Goal: Use online tool/utility: Utilize a website feature to perform a specific function

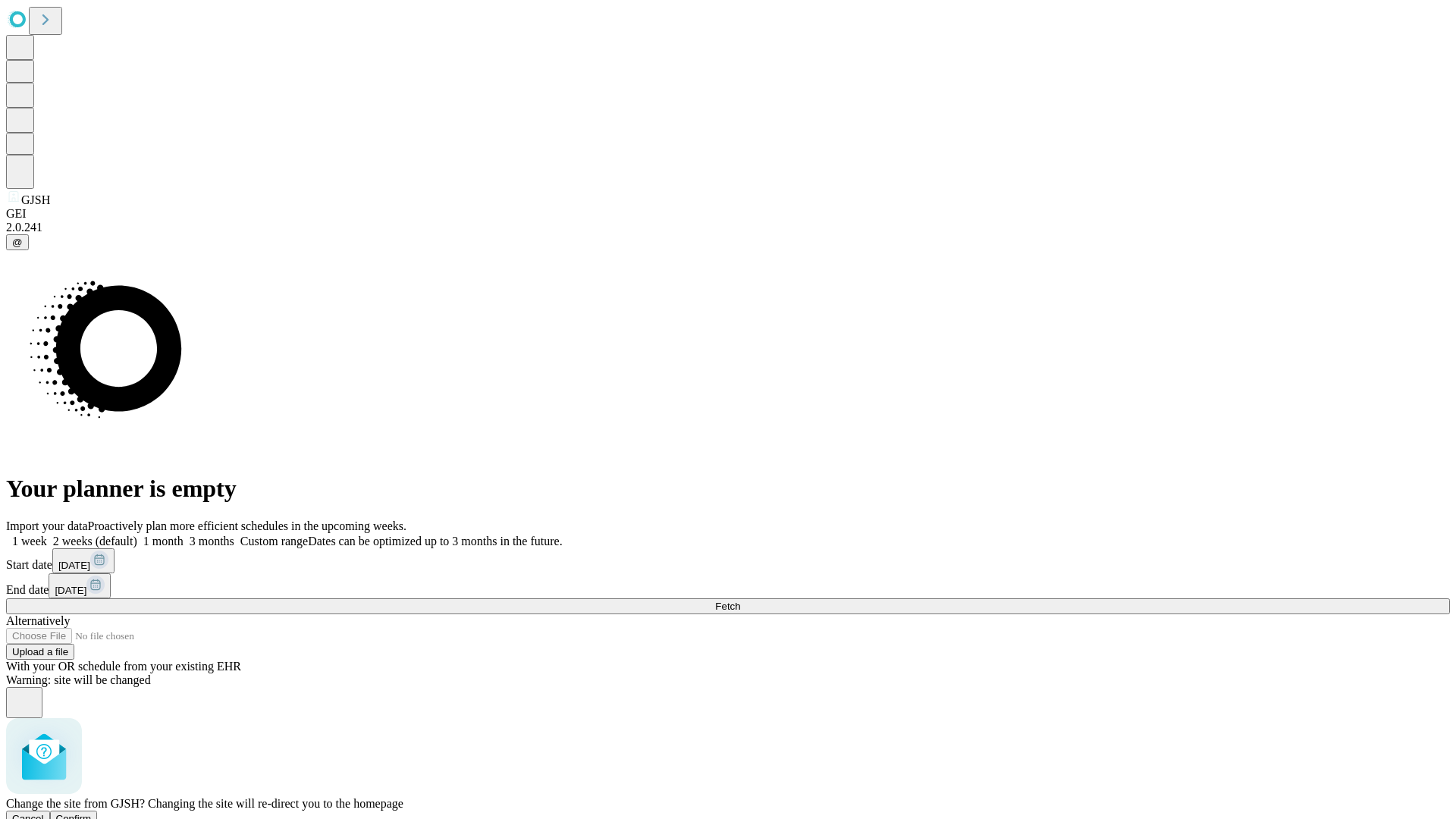
click at [92, 813] on span "Confirm" at bounding box center [74, 818] width 36 height 11
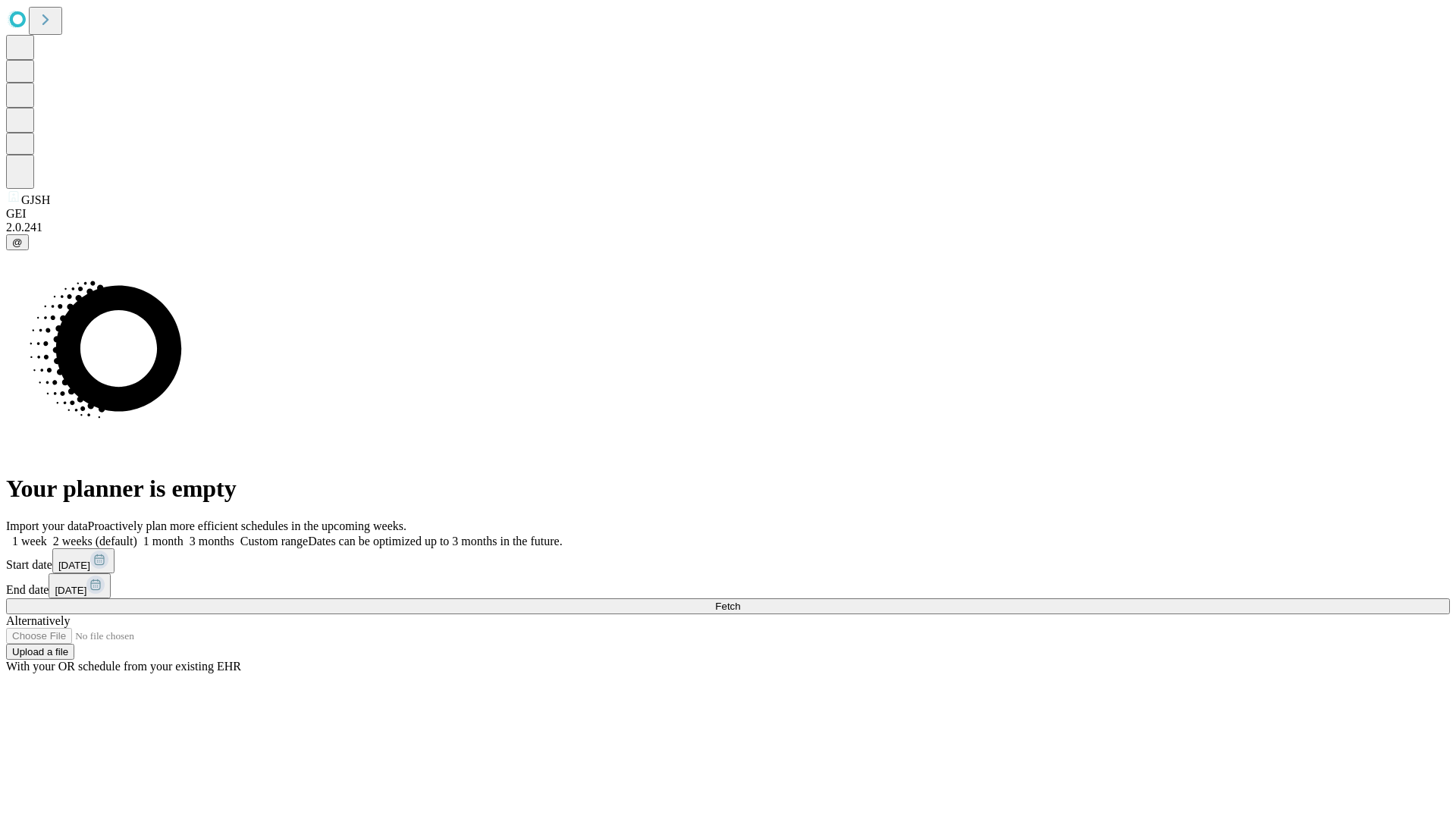
click at [138, 534] on label "2 weeks (default)" at bounding box center [92, 540] width 90 height 13
click at [740, 601] on span "Fetch" at bounding box center [727, 606] width 25 height 11
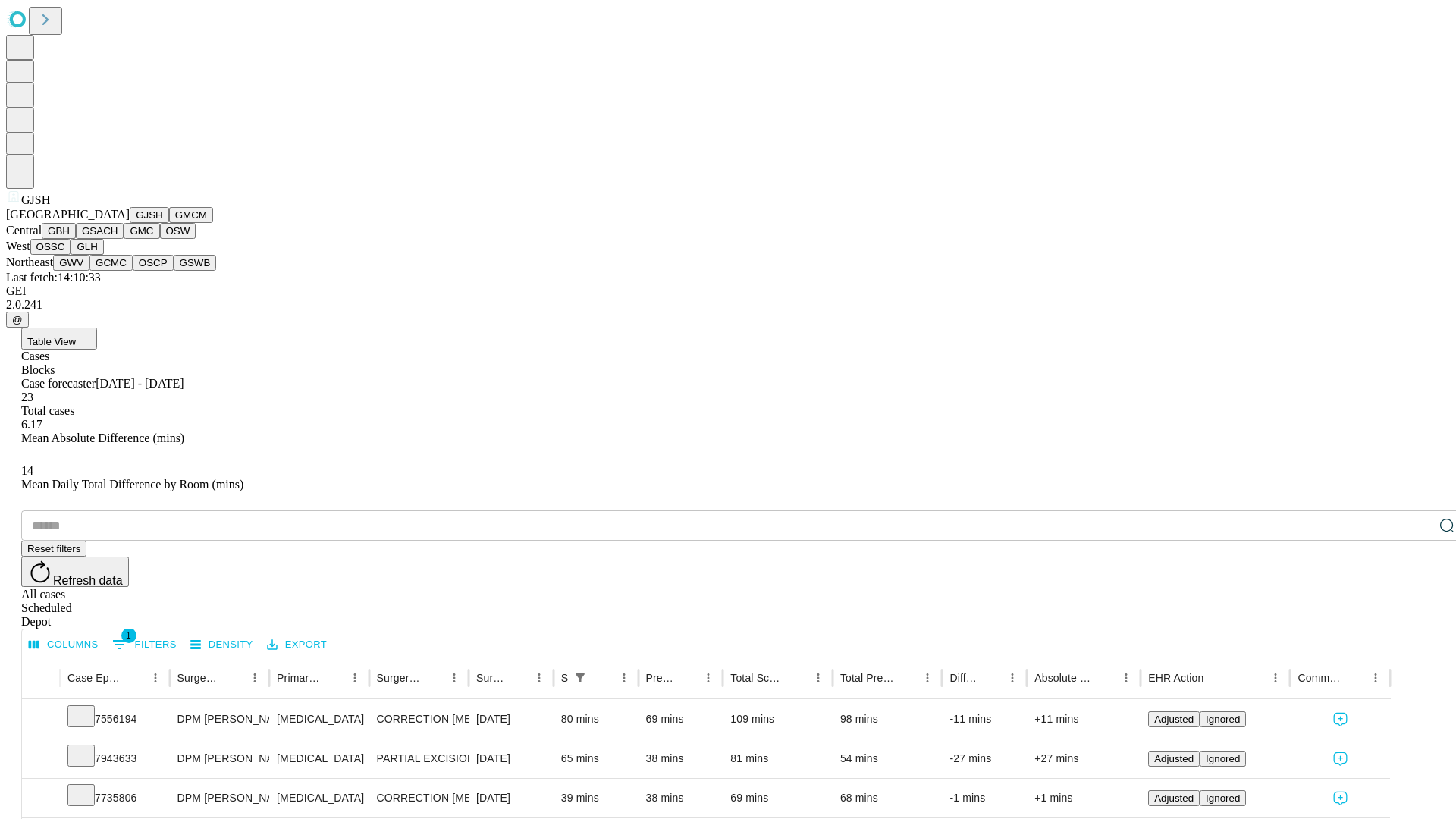
click at [169, 223] on button "GMCM" at bounding box center [191, 215] width 44 height 16
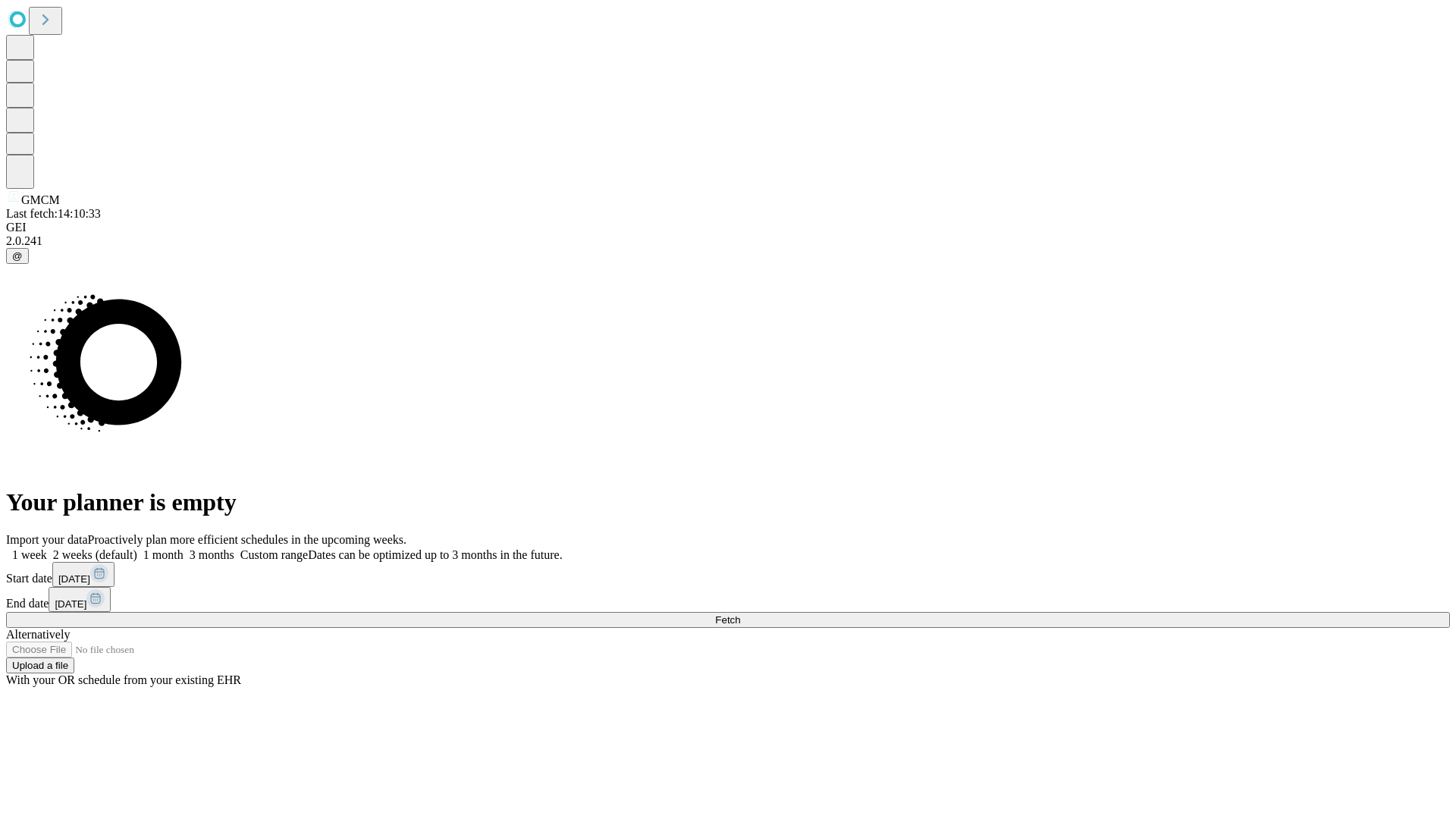
click at [138, 548] on label "2 weeks (default)" at bounding box center [92, 554] width 90 height 13
click at [740, 614] on span "Fetch" at bounding box center [727, 619] width 25 height 11
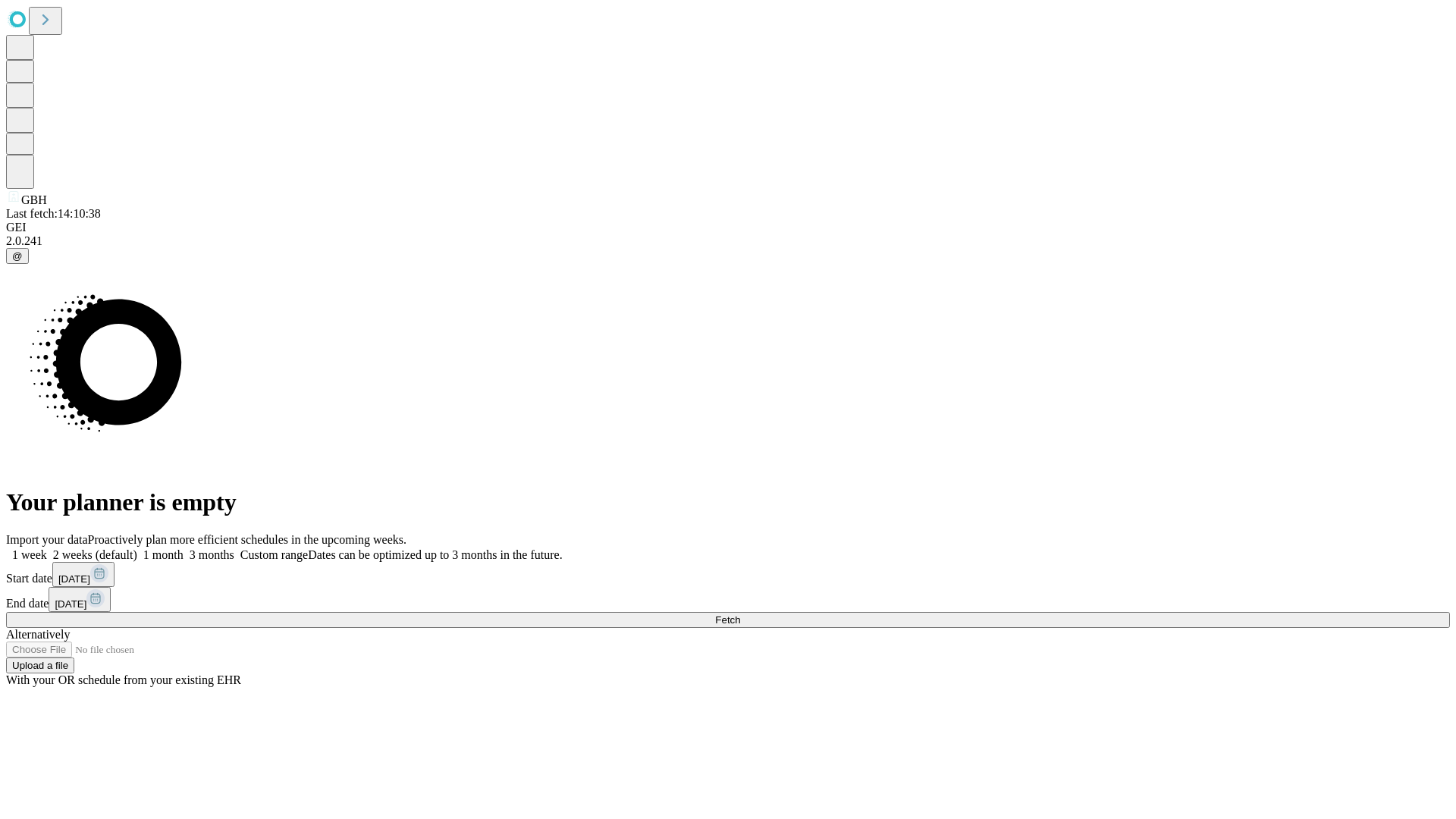
click at [138, 548] on label "2 weeks (default)" at bounding box center [92, 554] width 90 height 13
click at [740, 614] on span "Fetch" at bounding box center [727, 619] width 25 height 11
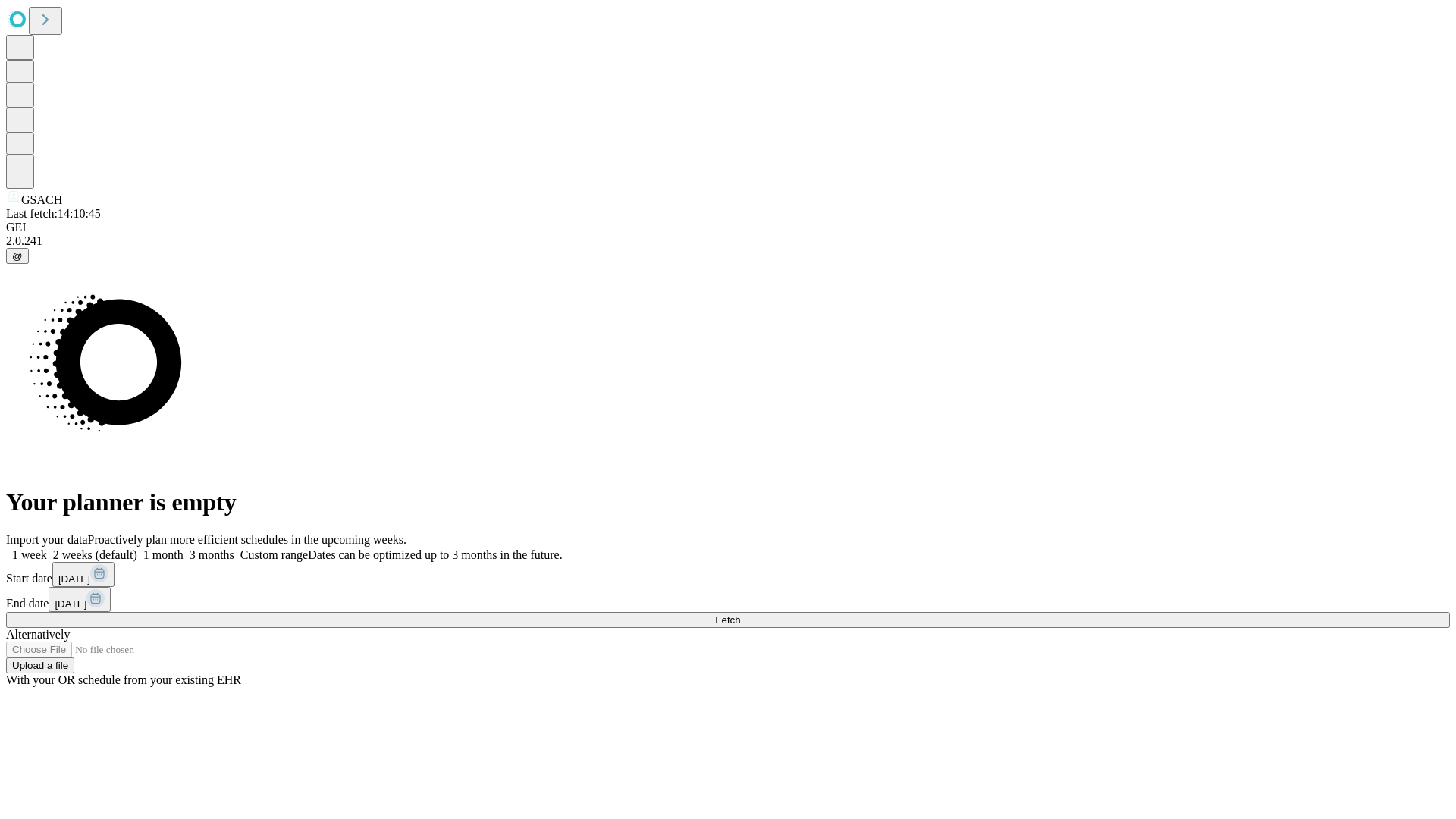
click at [138, 548] on label "2 weeks (default)" at bounding box center [92, 554] width 90 height 13
click at [740, 614] on span "Fetch" at bounding box center [727, 619] width 25 height 11
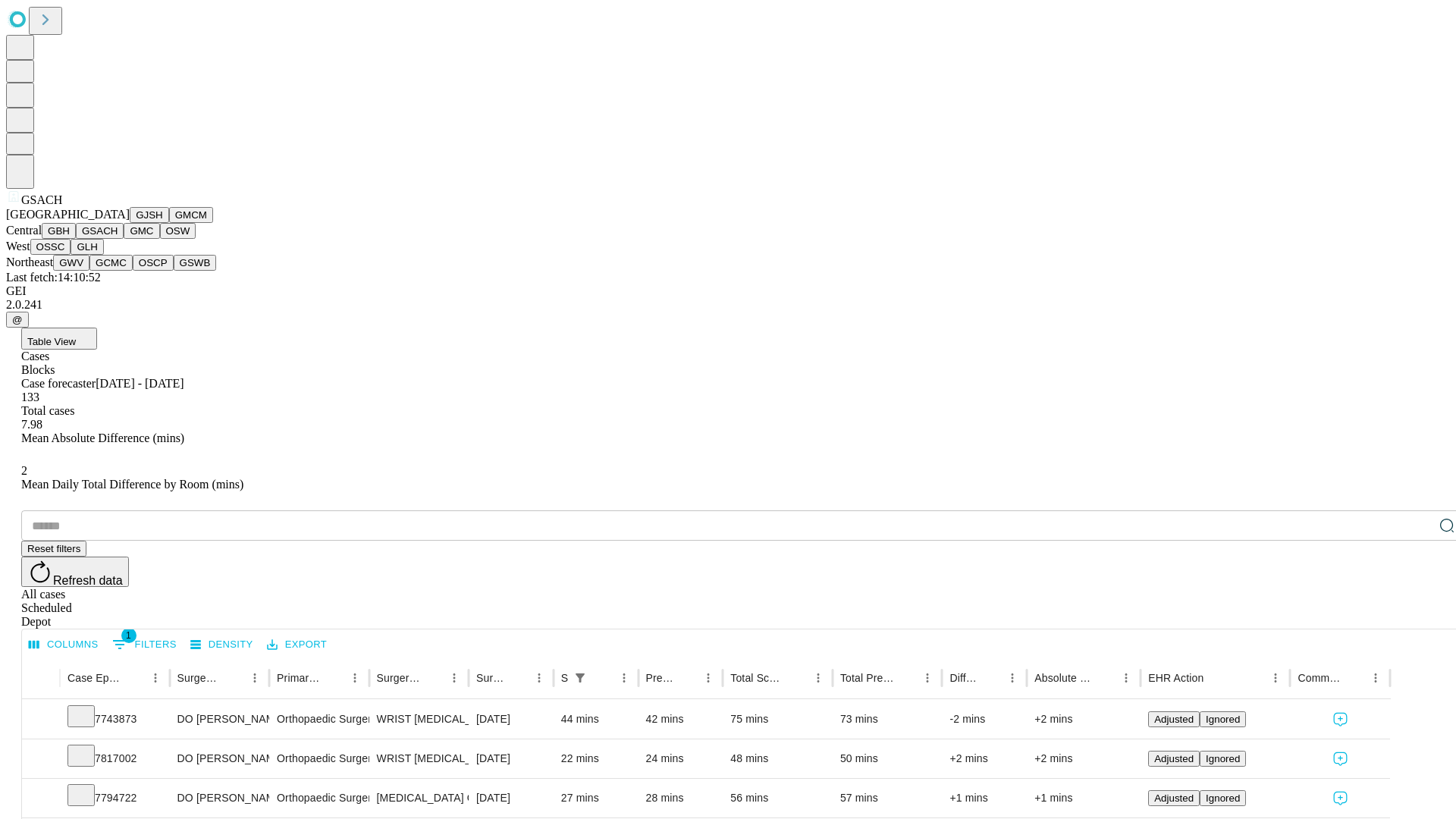
click at [123, 239] on button "GMC" at bounding box center [141, 230] width 36 height 16
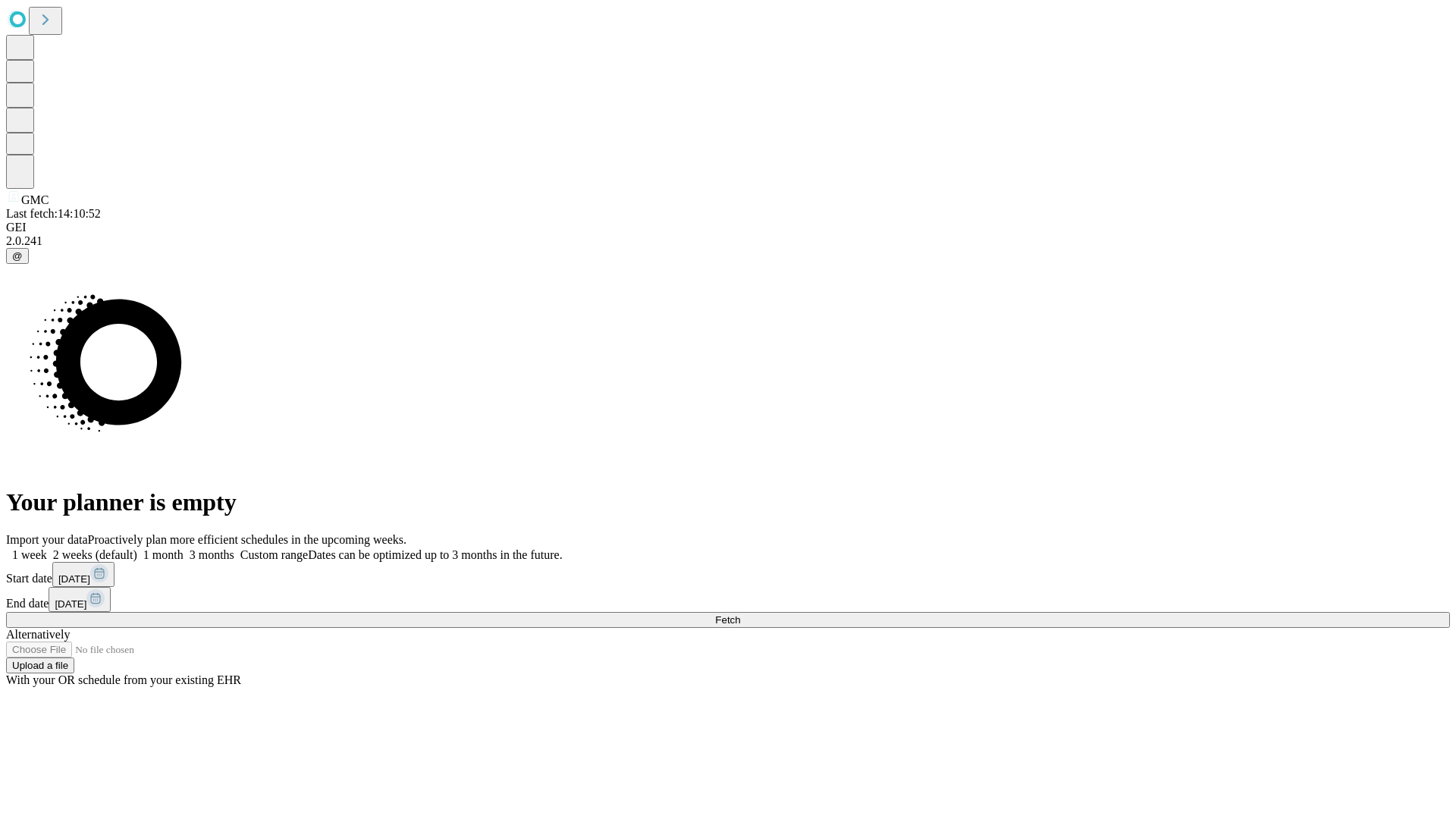
click at [740, 614] on span "Fetch" at bounding box center [727, 619] width 25 height 11
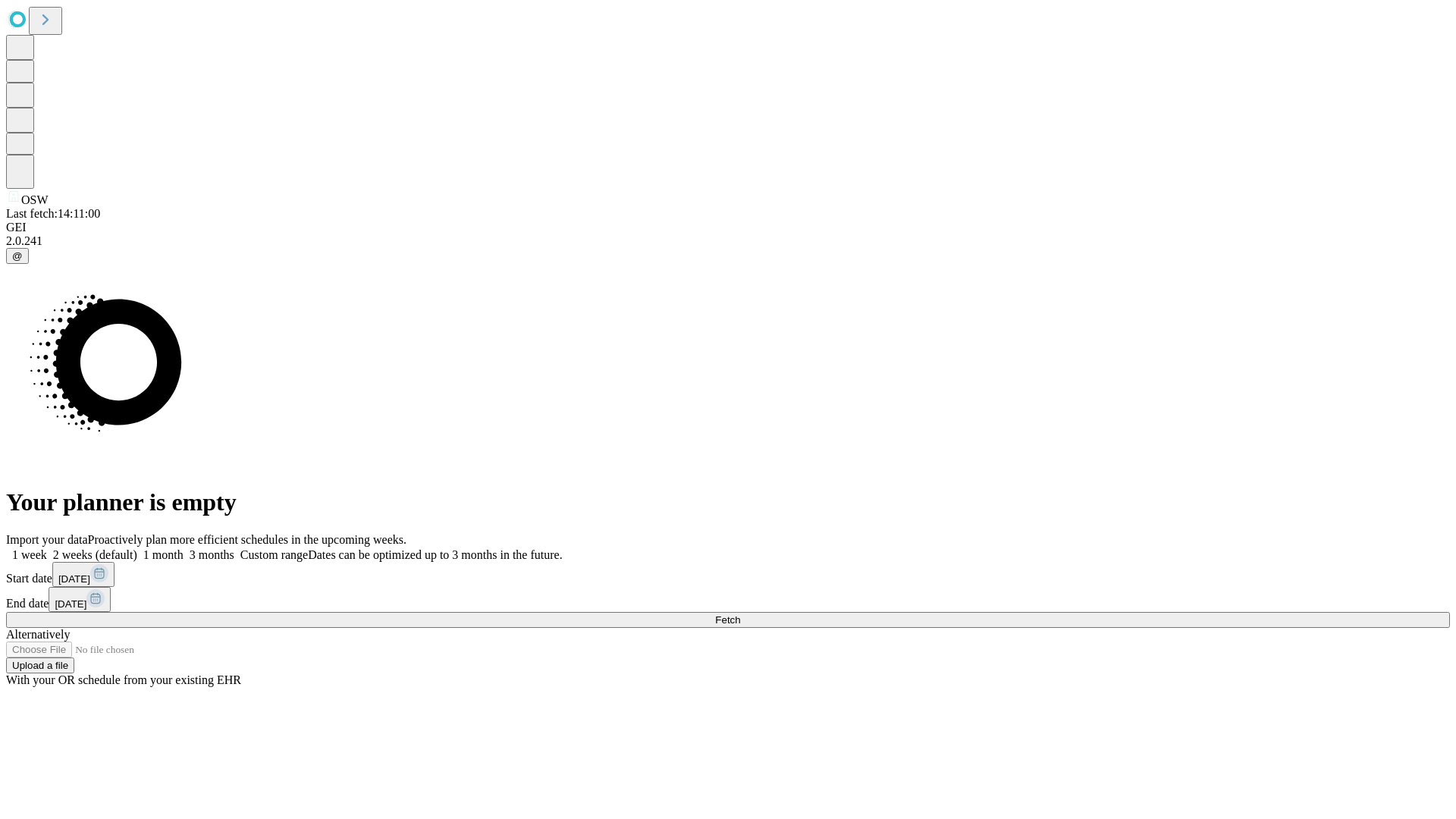
click at [740, 614] on span "Fetch" at bounding box center [727, 619] width 25 height 11
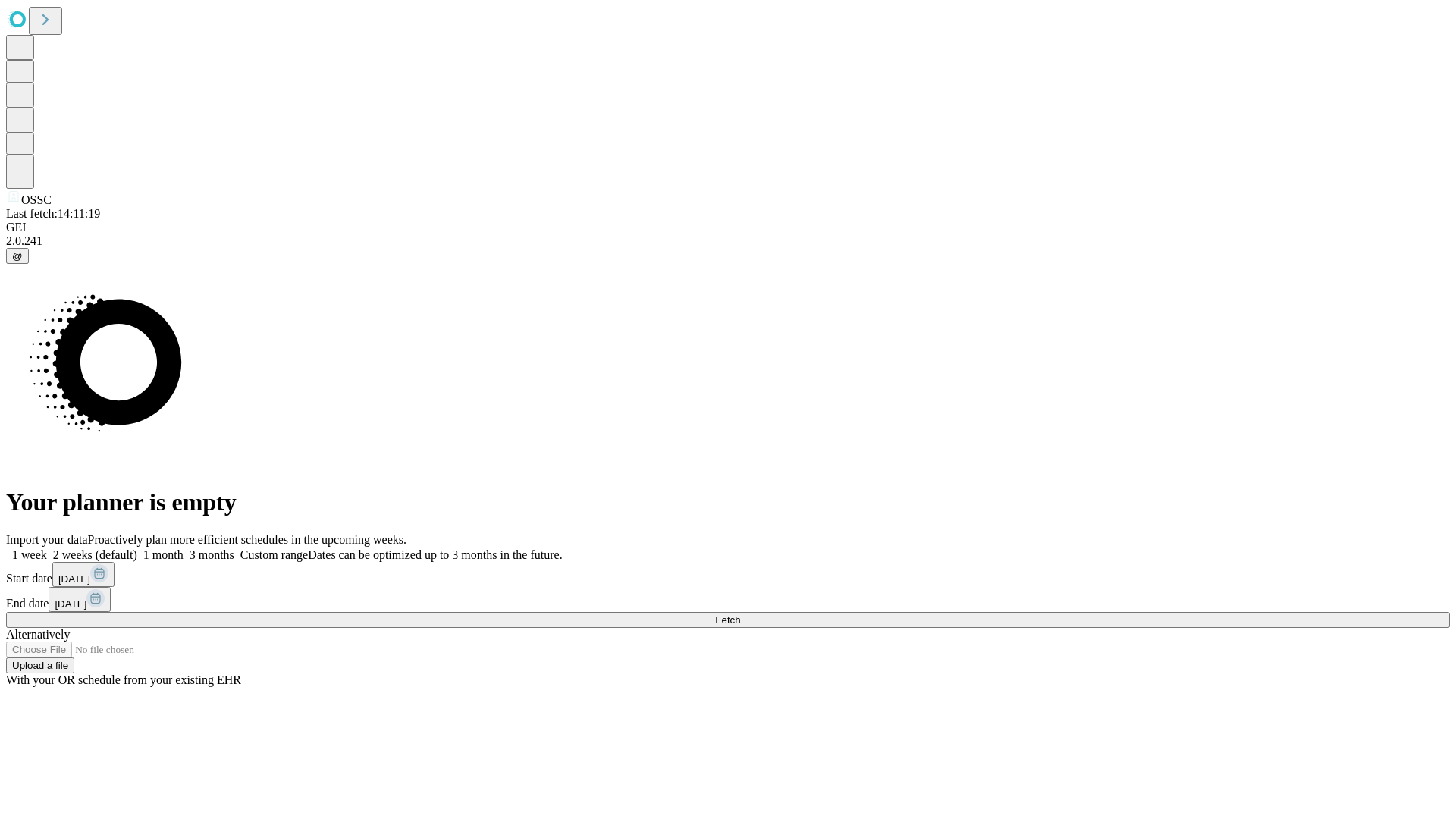
click at [138, 548] on label "2 weeks (default)" at bounding box center [92, 554] width 90 height 13
click at [740, 614] on span "Fetch" at bounding box center [727, 619] width 25 height 11
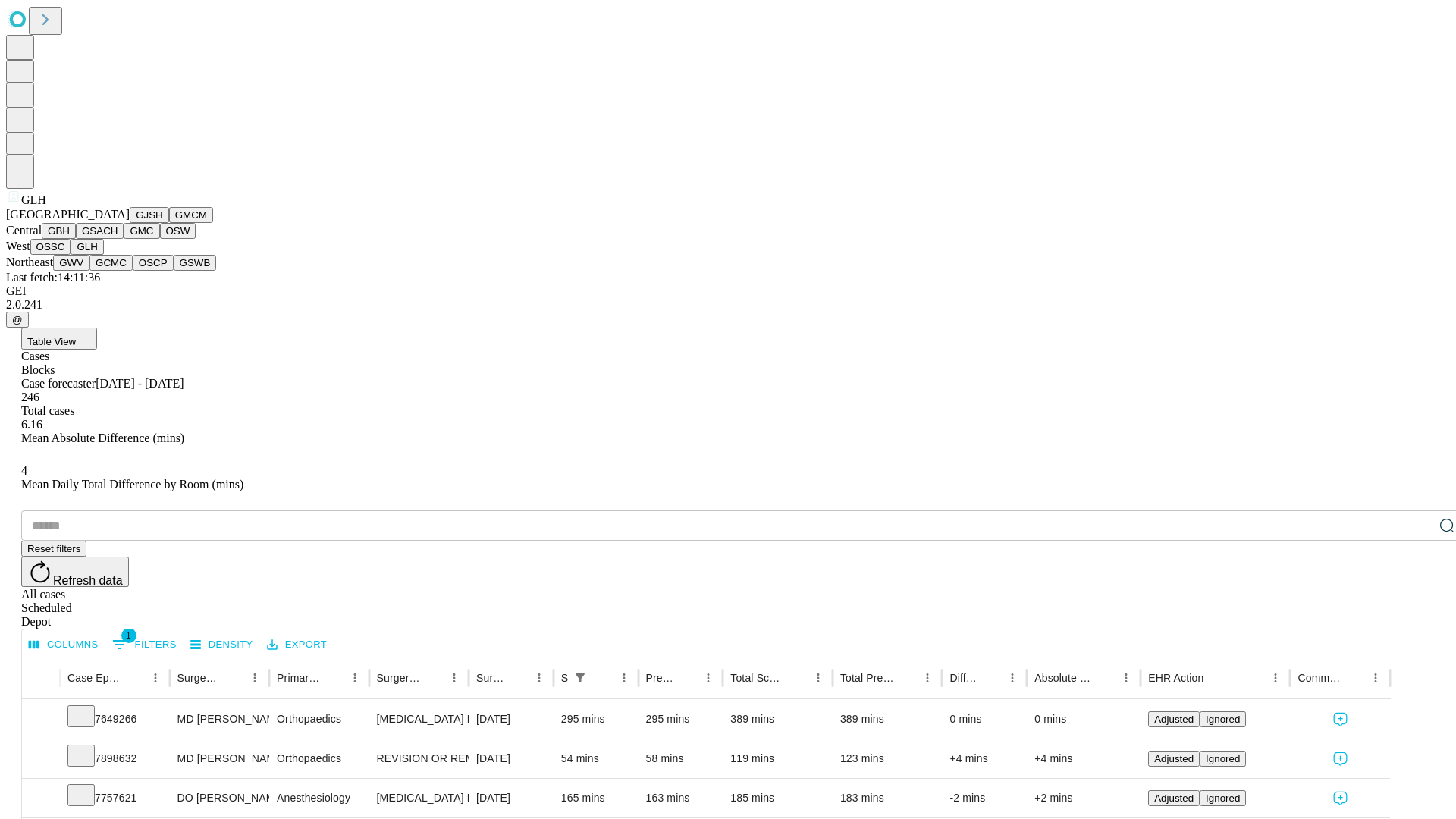
click at [89, 271] on button "GWV" at bounding box center [71, 263] width 37 height 16
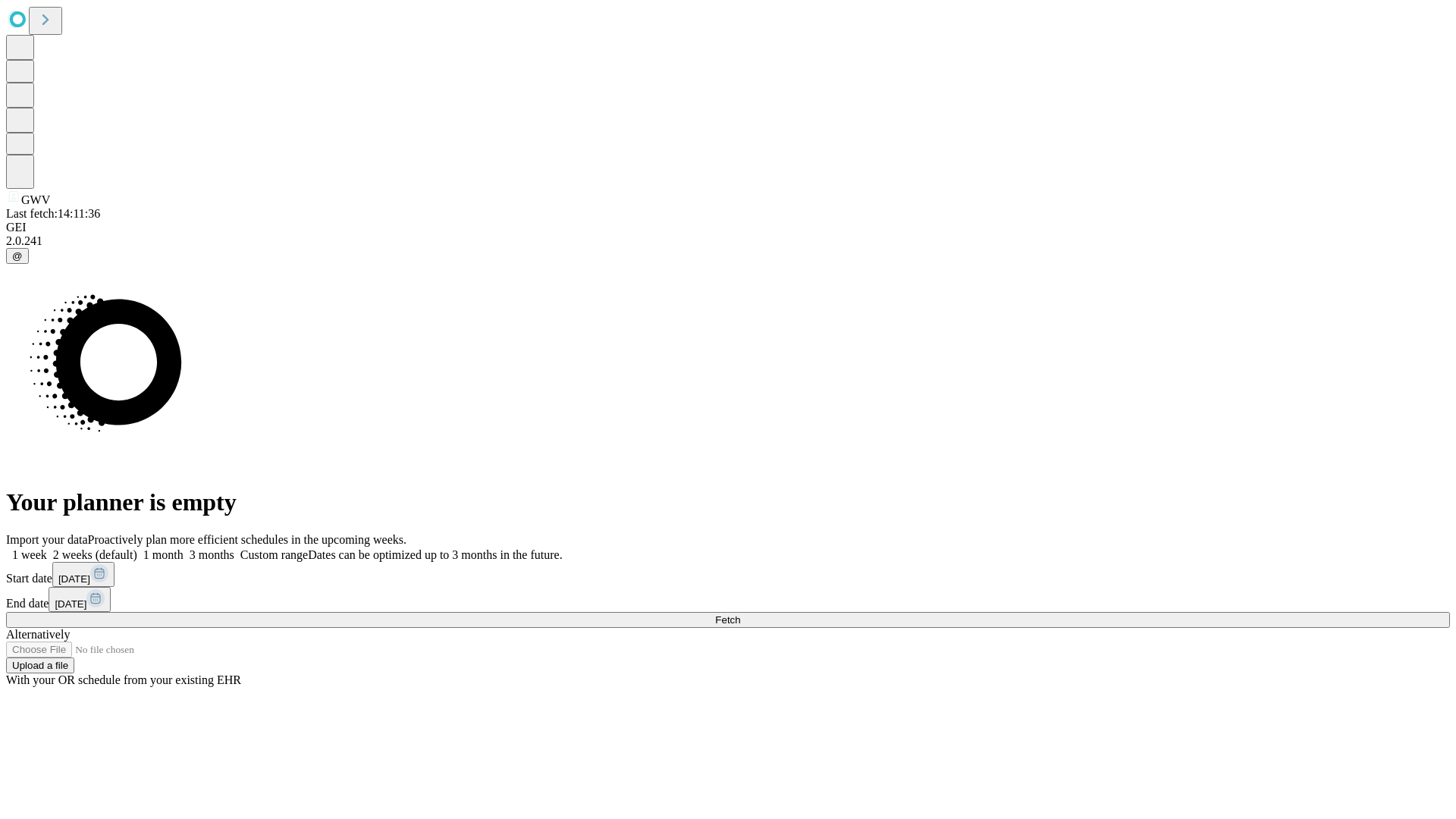
click at [138, 548] on label "2 weeks (default)" at bounding box center [92, 554] width 90 height 13
click at [740, 614] on span "Fetch" at bounding box center [727, 619] width 25 height 11
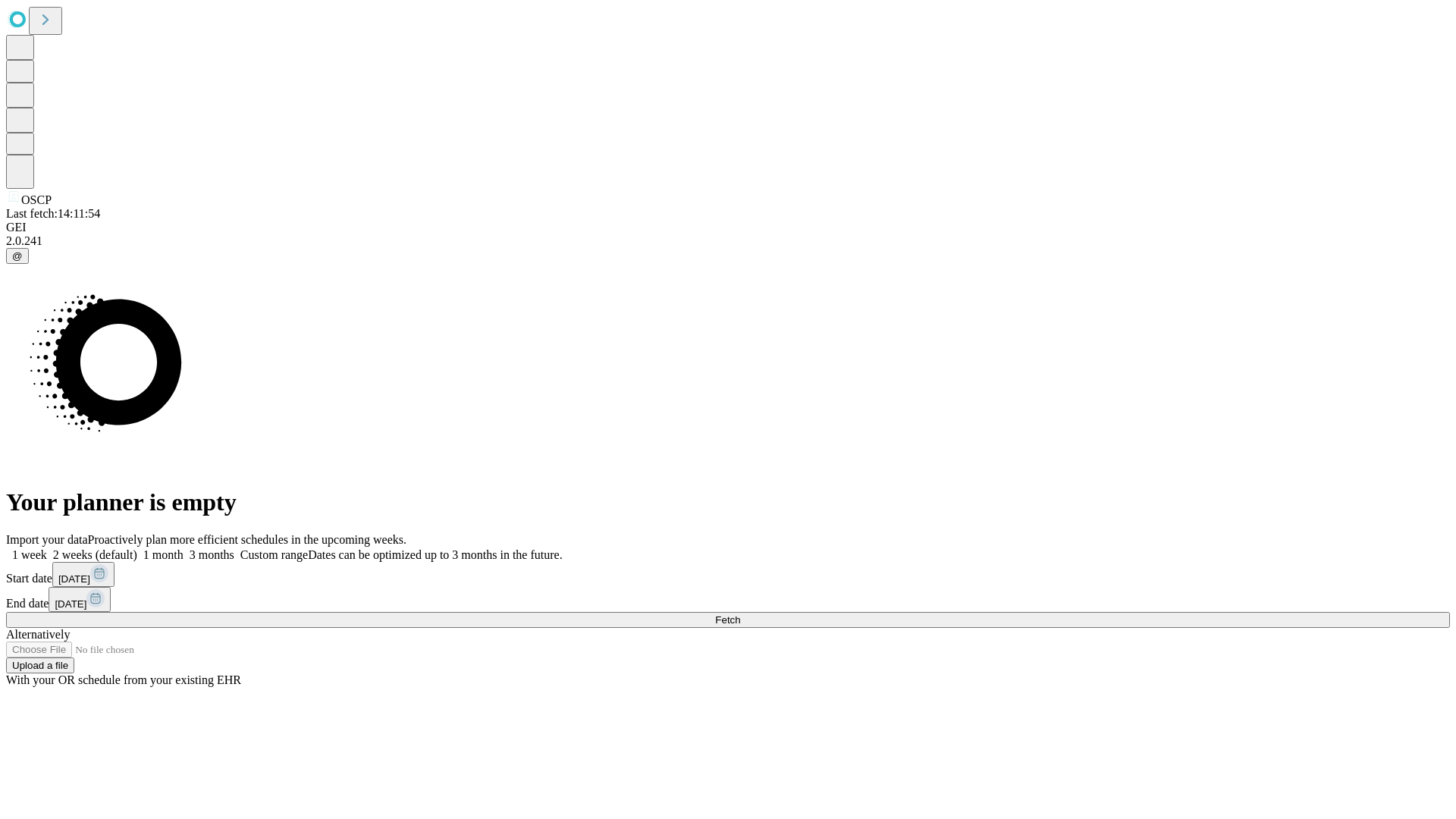
click at [740, 614] on span "Fetch" at bounding box center [727, 619] width 25 height 11
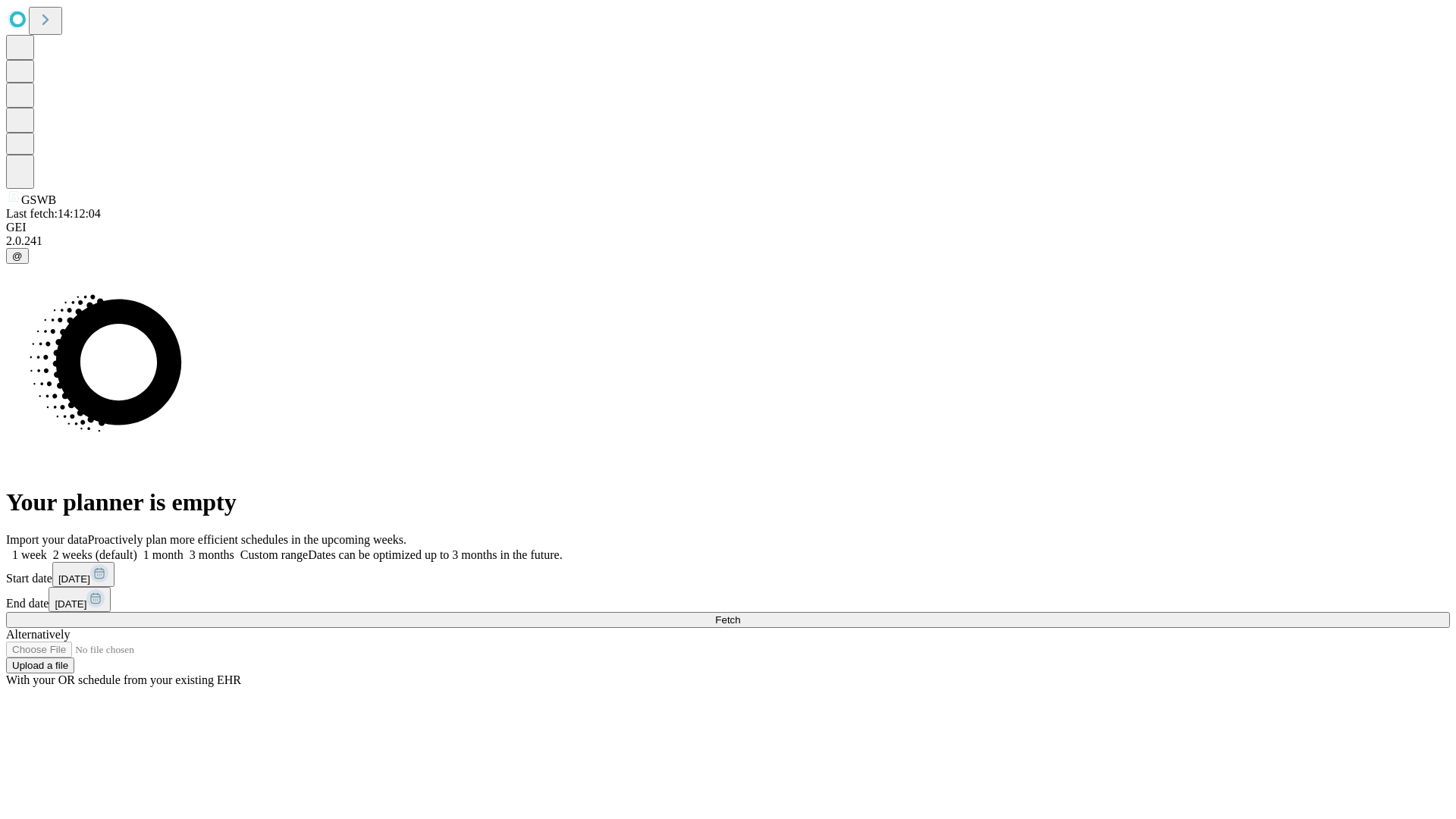
click at [138, 548] on label "2 weeks (default)" at bounding box center [92, 554] width 90 height 13
click at [740, 614] on span "Fetch" at bounding box center [727, 619] width 25 height 11
